Goal: Task Accomplishment & Management: Manage account settings

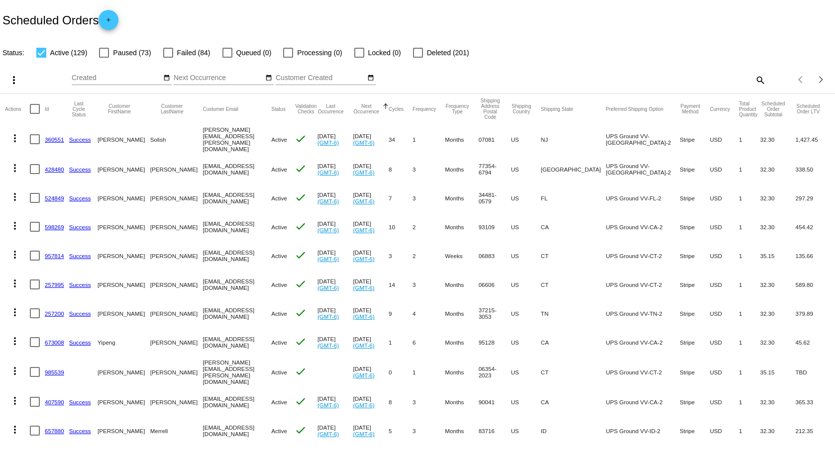
click at [754, 85] on mat-icon "search" at bounding box center [760, 79] width 12 height 15
click at [681, 75] on input "Search" at bounding box center [661, 78] width 208 height 8
type input "[PERSON_NAME]"
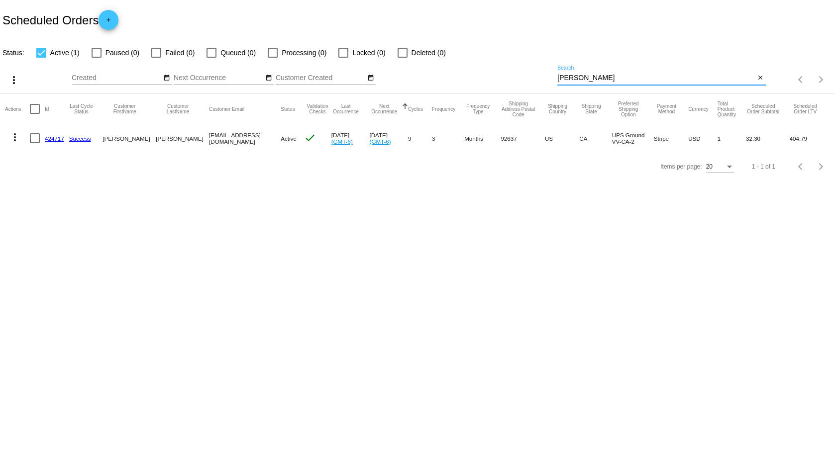
click at [13, 136] on mat-icon "more_vert" at bounding box center [15, 137] width 12 height 12
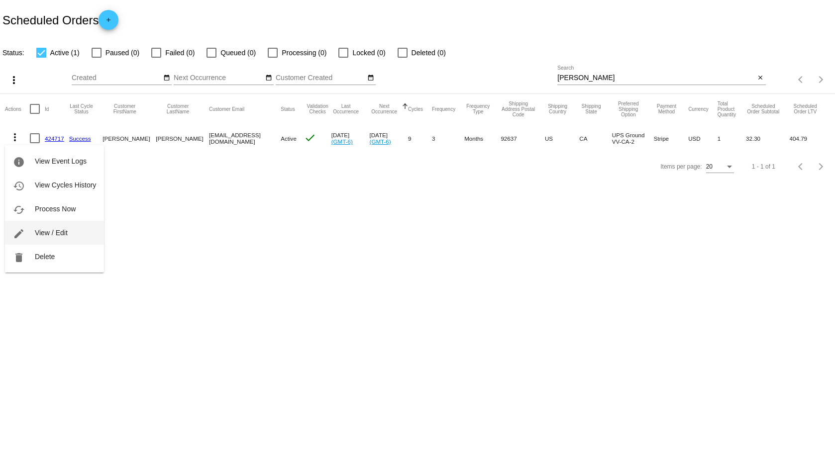
click at [40, 230] on span "View / Edit" at bounding box center [51, 233] width 33 height 8
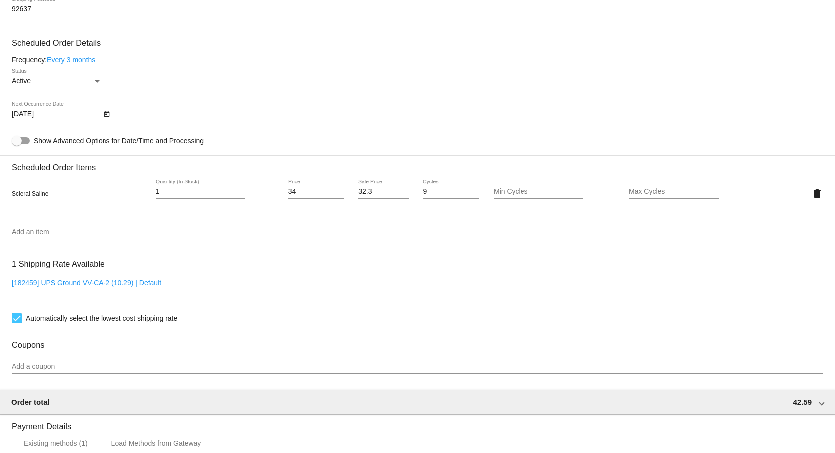
scroll to position [547, 0]
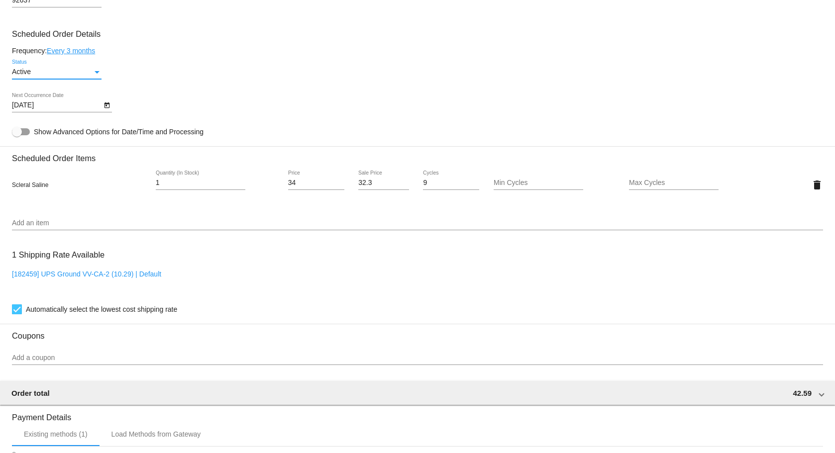
click at [62, 75] on div "Active" at bounding box center [52, 72] width 81 height 8
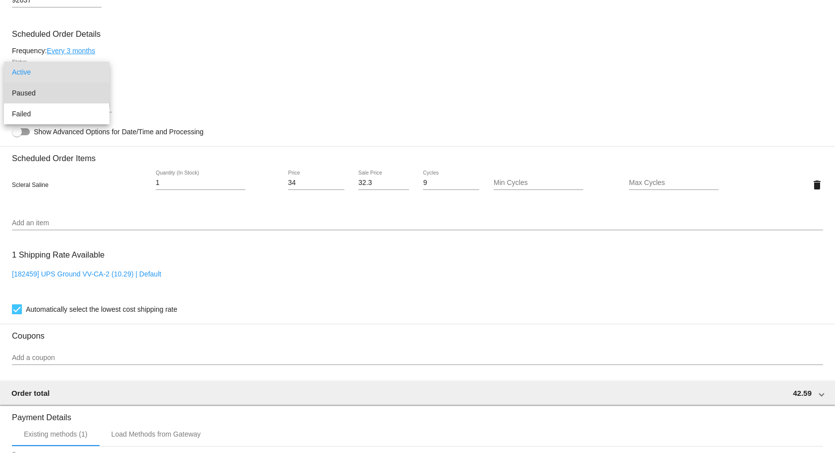
click at [42, 97] on span "Paused" at bounding box center [57, 93] width 90 height 21
